Goal: Task Accomplishment & Management: Manage account settings

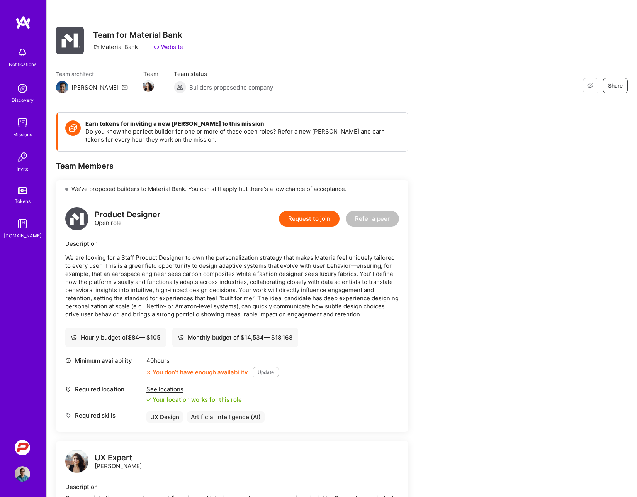
scroll to position [0, 0]
click at [20, 190] on img at bounding box center [22, 190] width 9 height 7
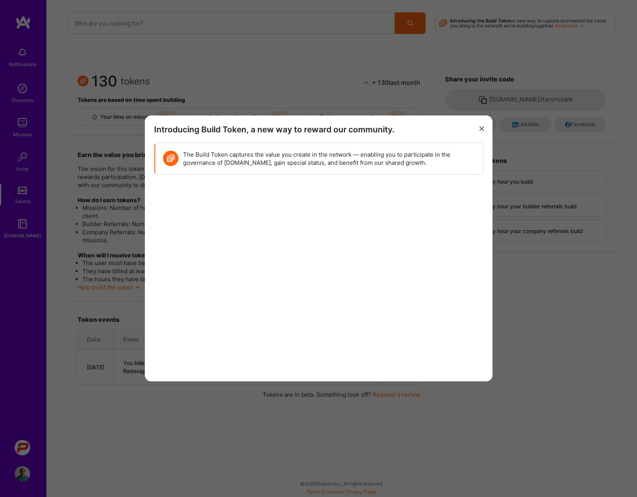
click at [479, 131] on button "modal" at bounding box center [481, 128] width 9 height 13
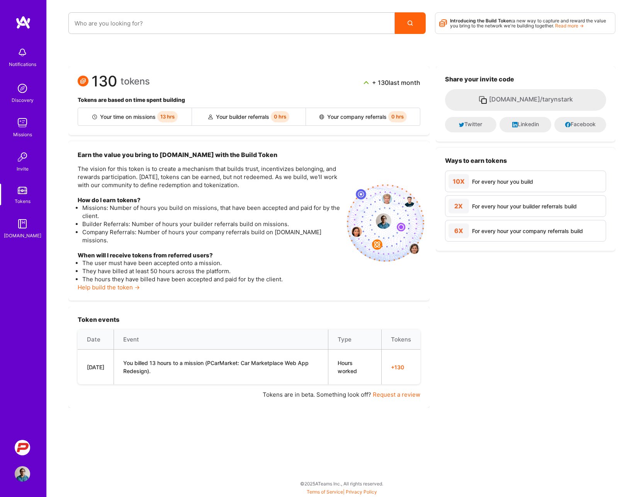
click at [157, 353] on td "You billed 13 hours to a mission (PCarMarket: Car Marketplace Web App Redesign)." at bounding box center [221, 367] width 214 height 35
click at [182, 307] on div "Token events Date Event Type Tokens [DATE] You billed 13 hours to a mission (PC…" at bounding box center [248, 357] width 361 height 101
click at [106, 139] on div "130 tokens + 130 last month Tokens are based on time spent building Your time o…" at bounding box center [248, 237] width 361 height 342
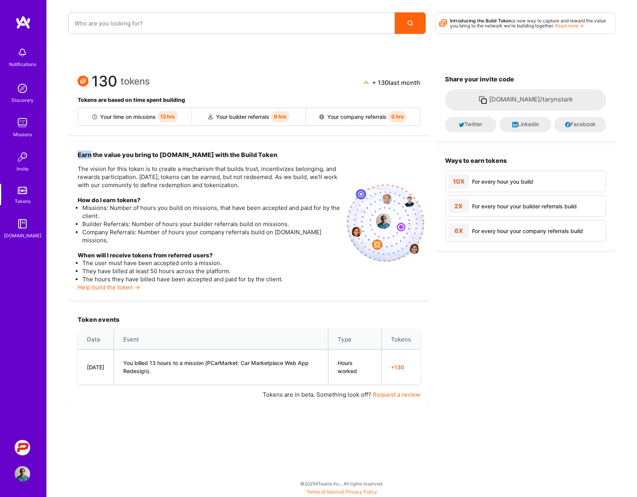
click at [106, 139] on div "130 tokens + 130 last month Tokens are based on time spent building Your time o…" at bounding box center [248, 237] width 361 height 342
click at [253, 87] on div "130 tokens + 130 last month" at bounding box center [249, 83] width 342 height 14
click at [27, 164] on img at bounding box center [22, 156] width 15 height 15
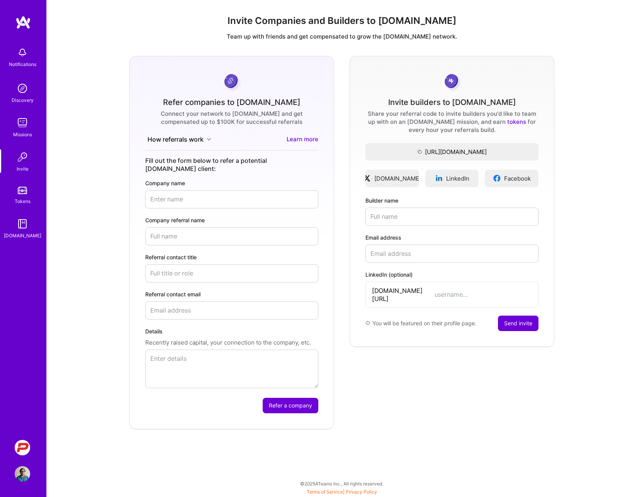
click at [23, 193] on img at bounding box center [22, 190] width 9 height 7
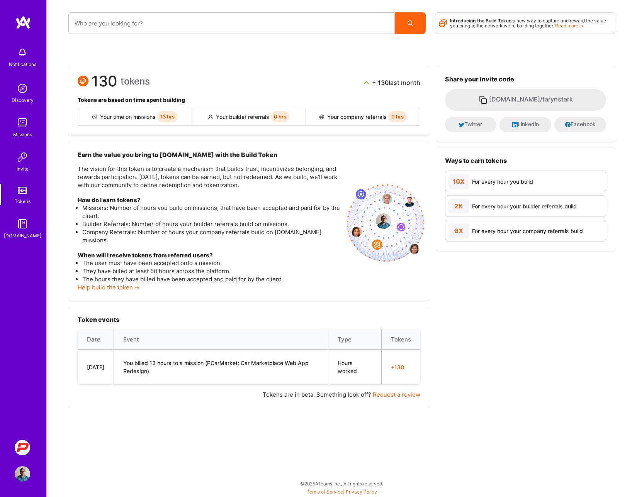
click at [22, 223] on img at bounding box center [22, 223] width 15 height 15
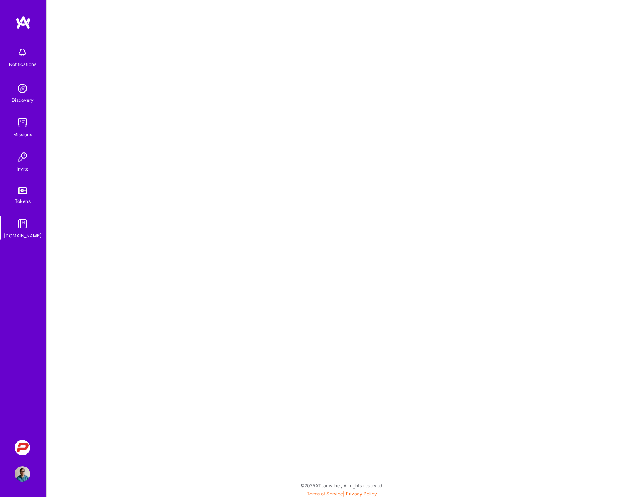
click at [18, 442] on img at bounding box center [22, 447] width 15 height 15
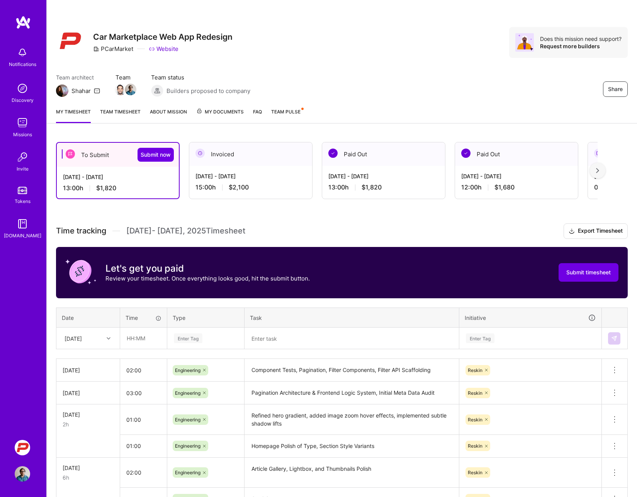
click at [286, 109] on span "Team Pulse" at bounding box center [285, 112] width 29 height 6
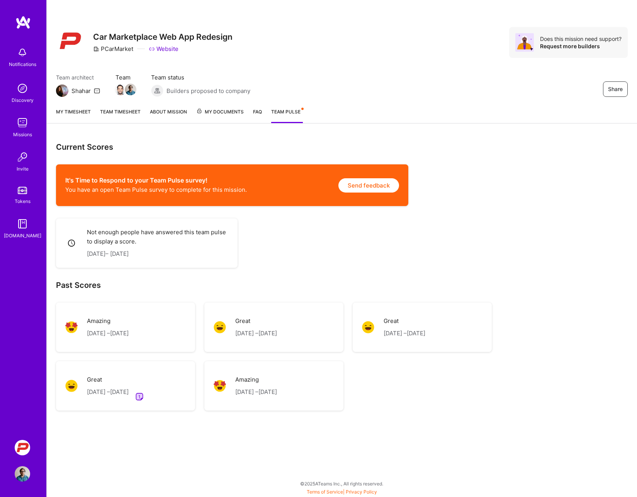
click at [70, 114] on link "My timesheet" at bounding box center [73, 115] width 35 height 15
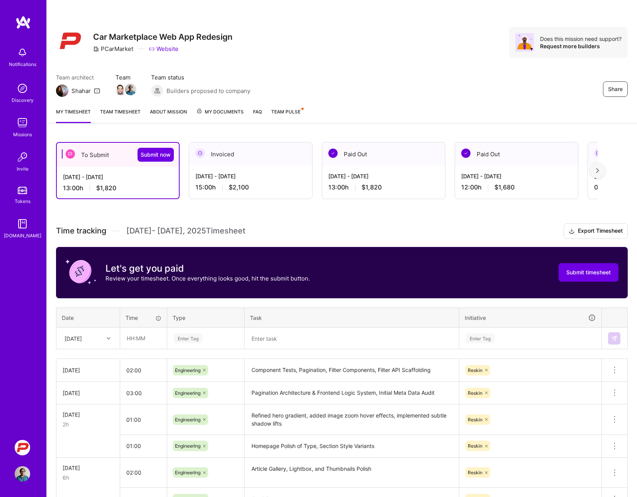
click at [93, 212] on div "To Submit Submit now [DATE] - [DATE] 13:00 h $1,820 Invoiced [DATE] - [DATE] 15…" at bounding box center [342, 374] width 590 height 482
